Goal: Find contact information: Obtain details needed to contact an individual or organization

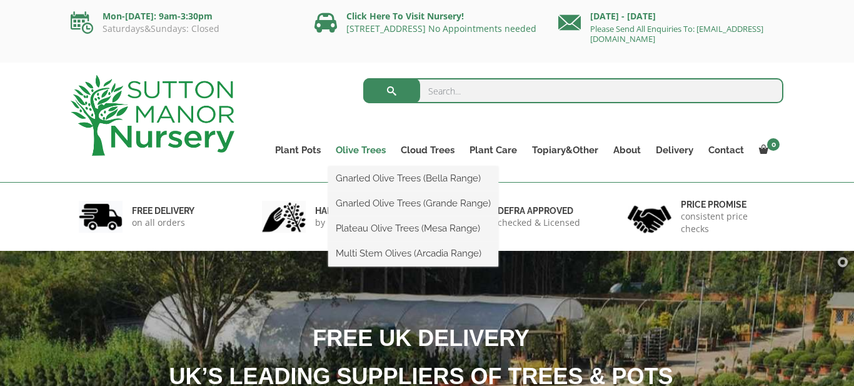
click at [362, 150] on link "Olive Trees" at bounding box center [360, 150] width 65 height 18
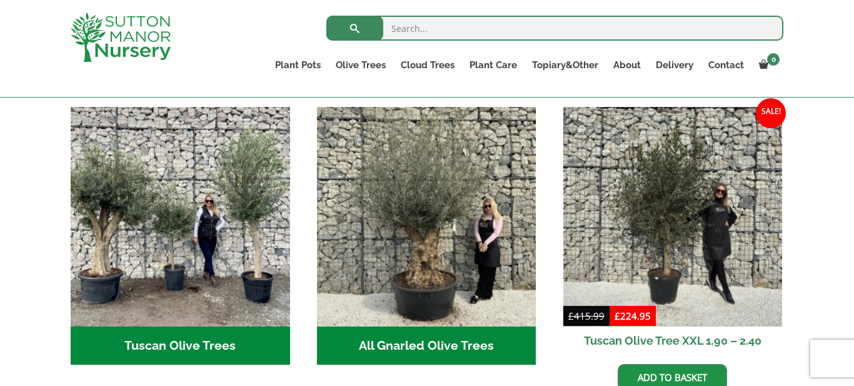
scroll to position [453, 0]
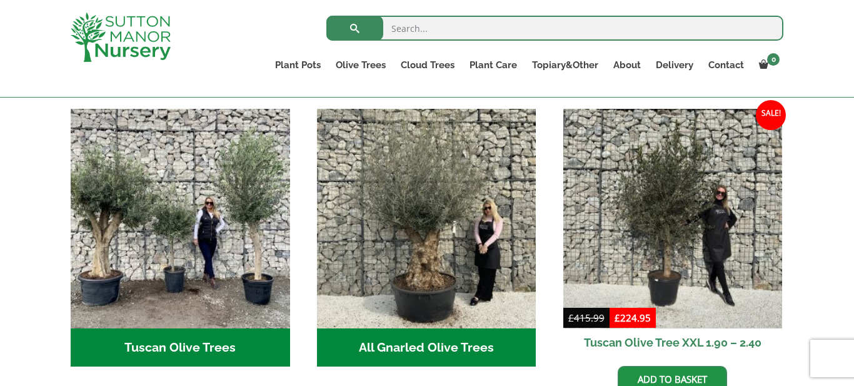
click at [411, 331] on h2 "All Gnarled Olive Trees (135)" at bounding box center [426, 347] width 219 height 39
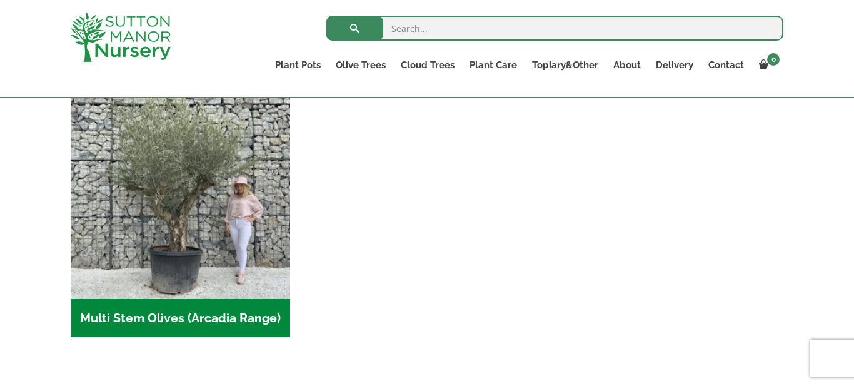
scroll to position [550, 0]
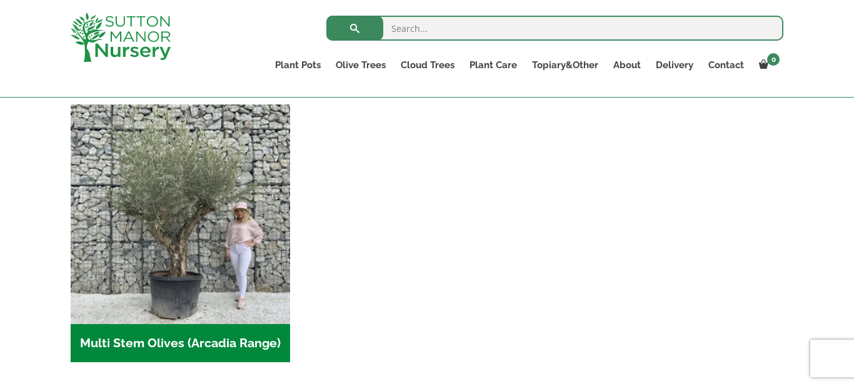
click at [169, 343] on h2 "Multi Stem Olives (Arcadia Range) (15)" at bounding box center [180, 343] width 219 height 39
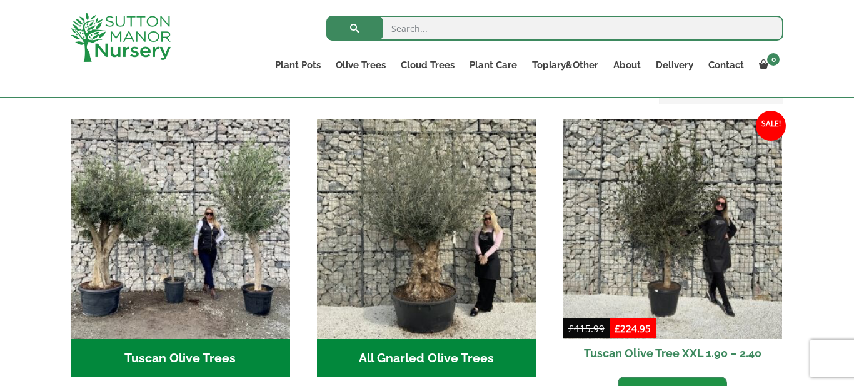
scroll to position [465, 0]
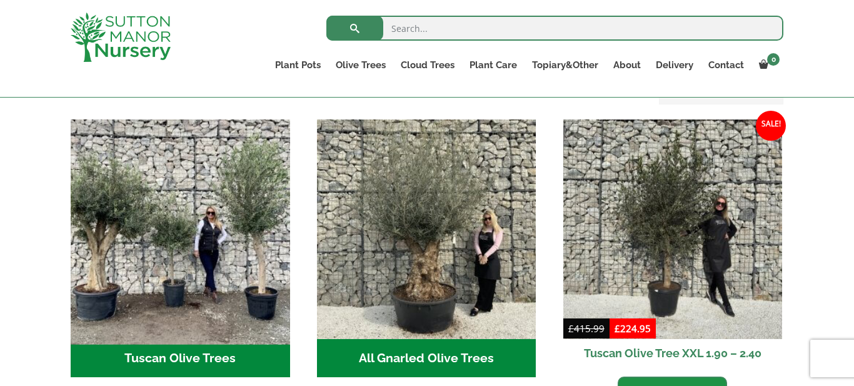
click at [183, 315] on img "Visit product category Tuscan Olive Trees" at bounding box center [180, 229] width 230 height 230
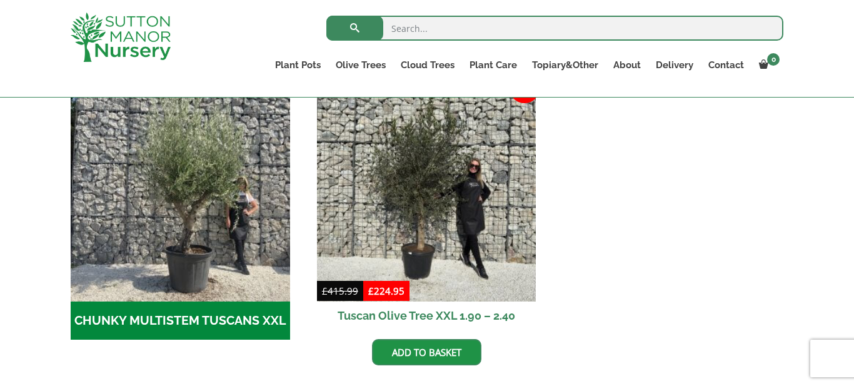
scroll to position [400, 0]
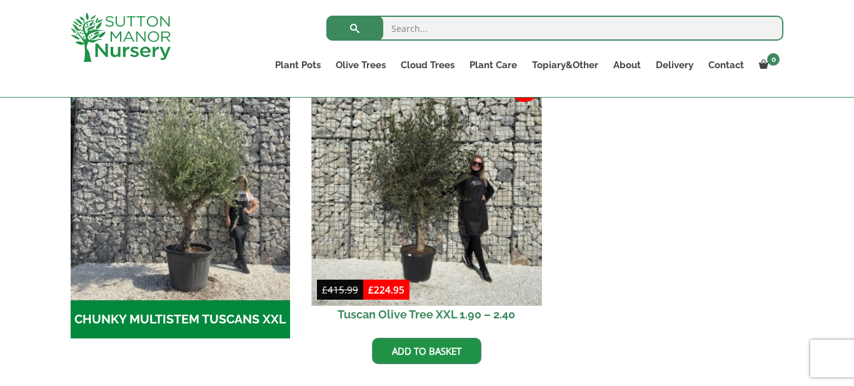
click at [455, 275] on img at bounding box center [426, 190] width 230 height 230
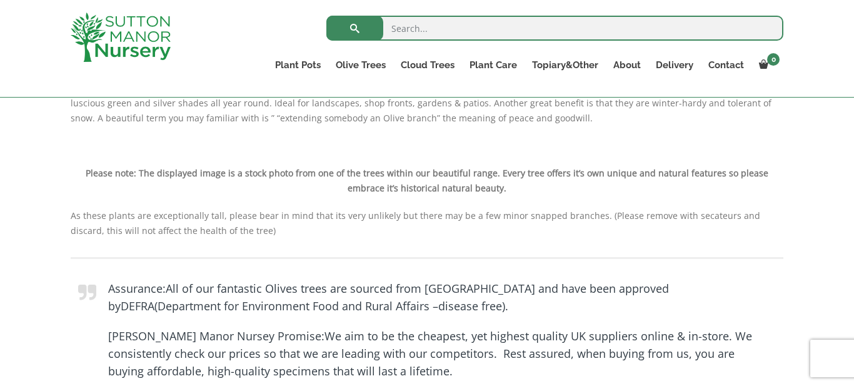
scroll to position [1025, 0]
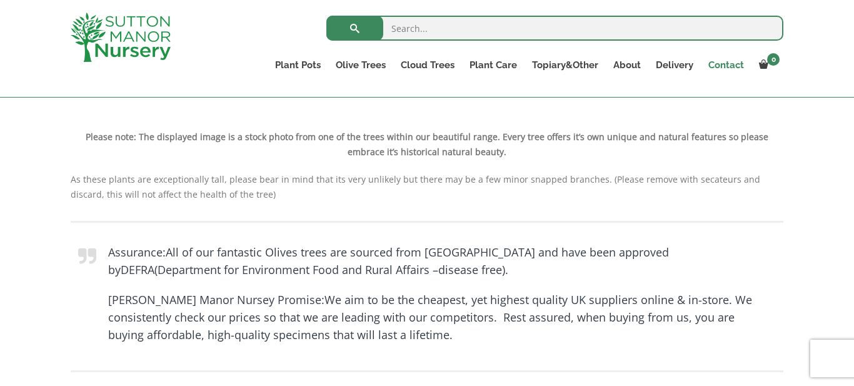
click at [727, 65] on link "Contact" at bounding box center [726, 65] width 51 height 18
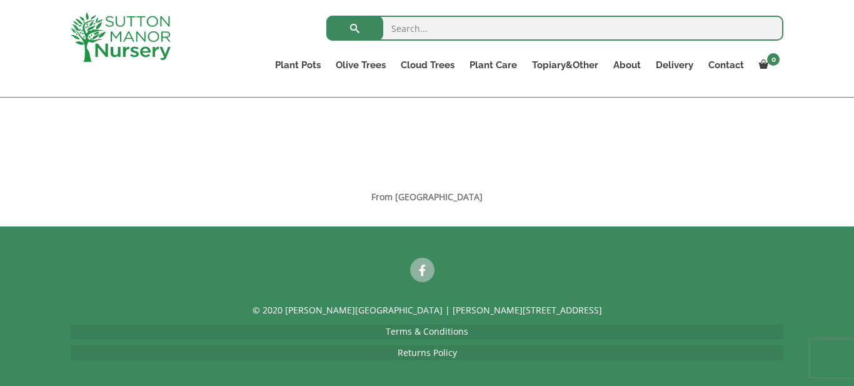
scroll to position [1105, 0]
